Goal: Find specific page/section: Find specific page/section

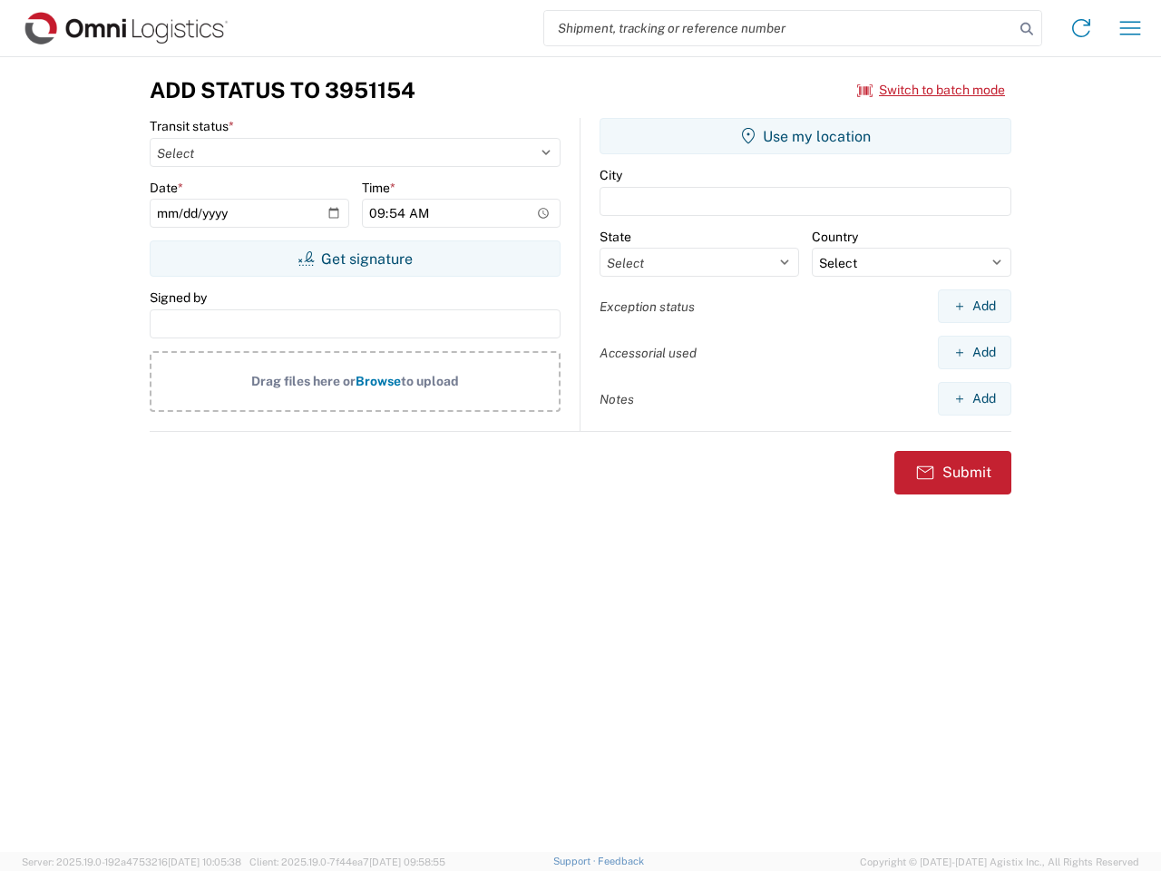
click at [779, 28] on input "search" at bounding box center [779, 28] width 470 height 34
click at [1027, 29] on icon at bounding box center [1026, 28] width 25 height 25
click at [1081, 28] on icon at bounding box center [1081, 28] width 29 height 29
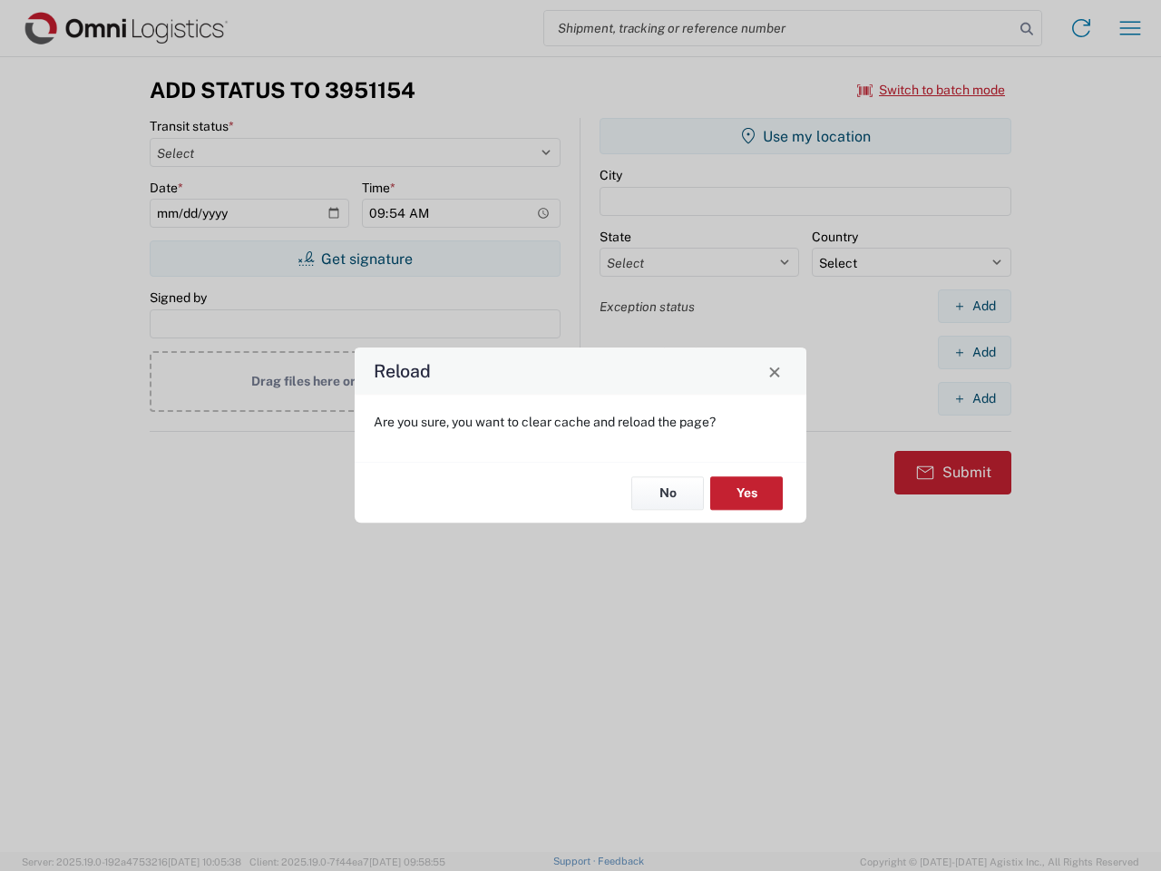
click at [932, 90] on div "Reload Are you sure, you want to clear cache and reload the page? No Yes" at bounding box center [580, 435] width 1161 height 871
click at [355, 259] on div "Reload Are you sure, you want to clear cache and reload the page? No Yes" at bounding box center [580, 435] width 1161 height 871
click at [806, 136] on div "Reload Are you sure, you want to clear cache and reload the page? No Yes" at bounding box center [580, 435] width 1161 height 871
click at [974, 306] on div "Reload Are you sure, you want to clear cache and reload the page? No Yes" at bounding box center [580, 435] width 1161 height 871
click at [974, 352] on div "Reload Are you sure, you want to clear cache and reload the page? No Yes" at bounding box center [580, 435] width 1161 height 871
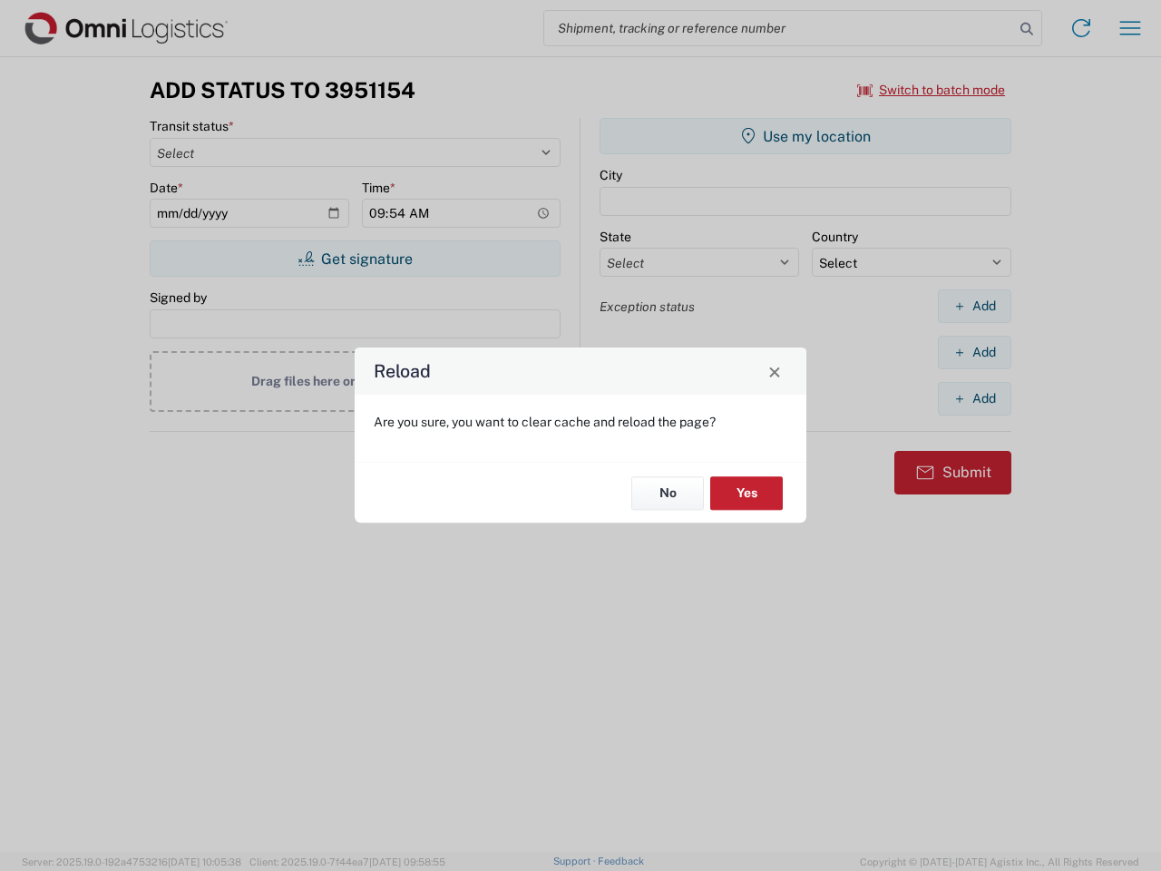
click at [974, 398] on div "Reload Are you sure, you want to clear cache and reload the page? No Yes" at bounding box center [580, 435] width 1161 height 871
